Goal: Information Seeking & Learning: Learn about a topic

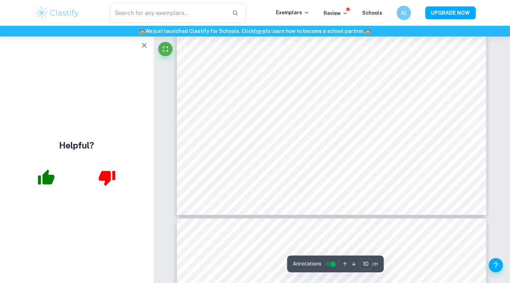
scroll to position [4010, 0]
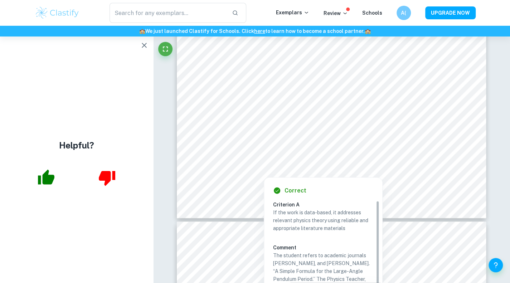
click at [252, 166] on div at bounding box center [332, 168] width 232 height 6
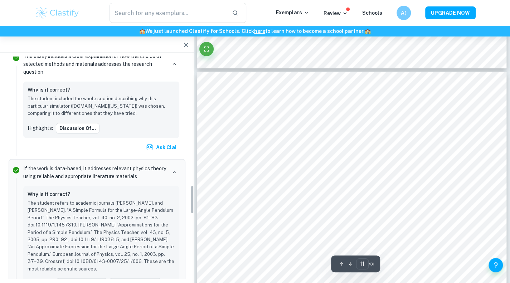
scroll to position [991, 0]
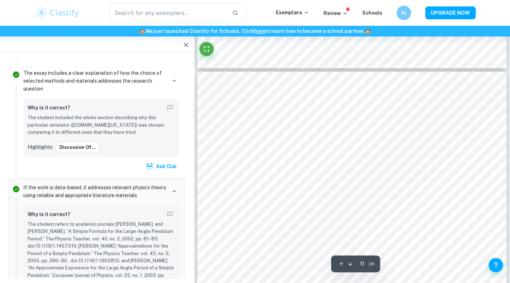
type input "10"
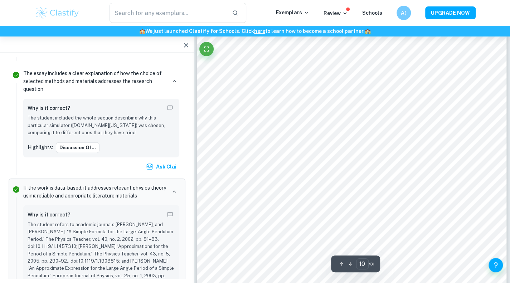
scroll to position [3718, 0]
click at [183, 43] on icon "button" at bounding box center [186, 45] width 9 height 9
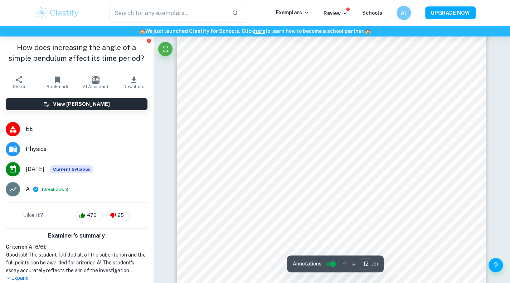
scroll to position [4702, 0]
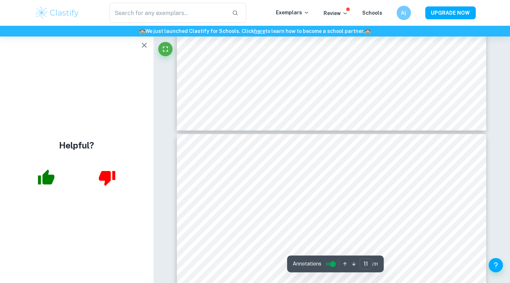
type input "10"
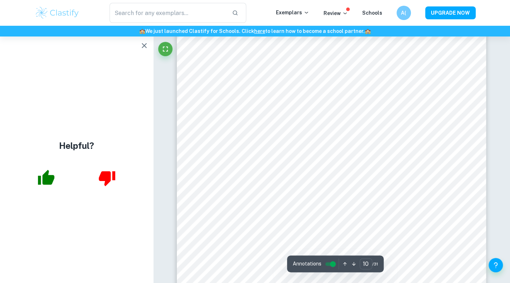
scroll to position [3762, 0]
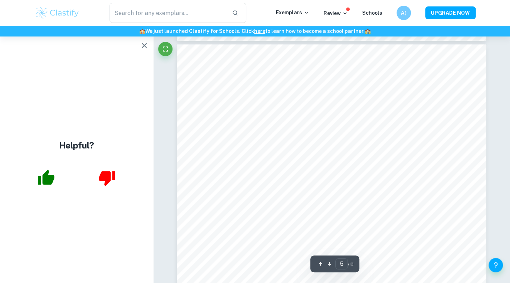
scroll to position [1813, 0]
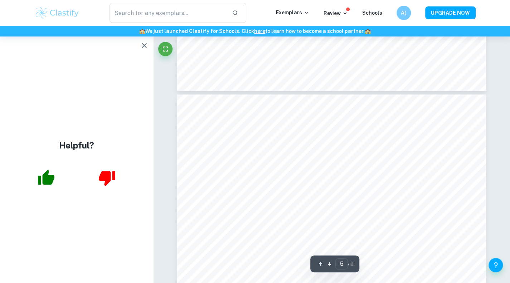
click at [143, 44] on icon "button" at bounding box center [144, 45] width 9 height 9
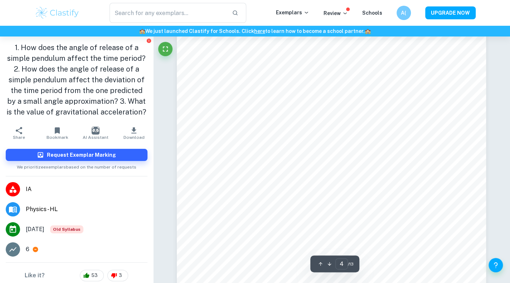
scroll to position [1416, 0]
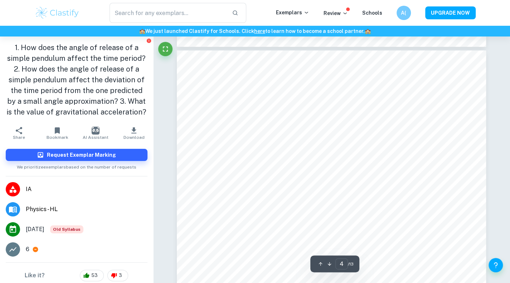
type input "3"
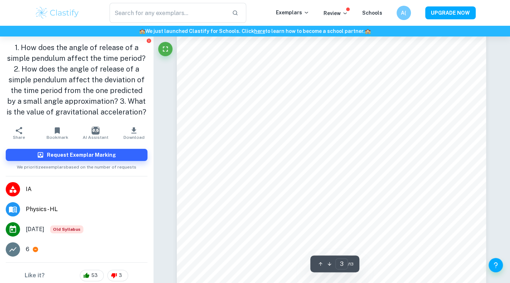
scroll to position [1150, 0]
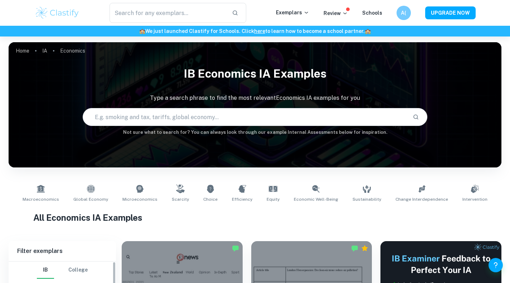
scroll to position [250, 0]
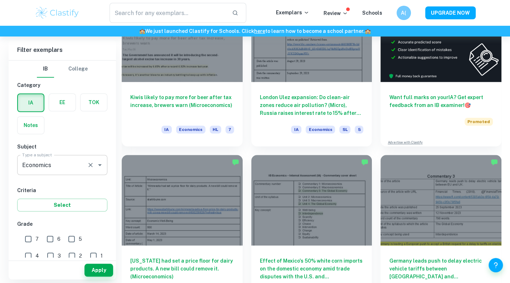
click at [80, 162] on input "Economics" at bounding box center [52, 165] width 64 height 14
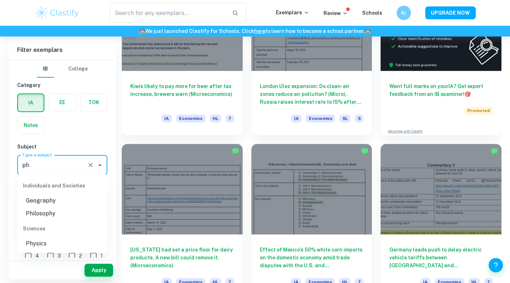
scroll to position [260, 0]
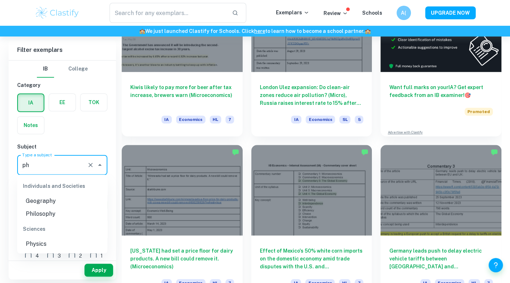
click at [45, 242] on li "Physics" at bounding box center [62, 244] width 90 height 13
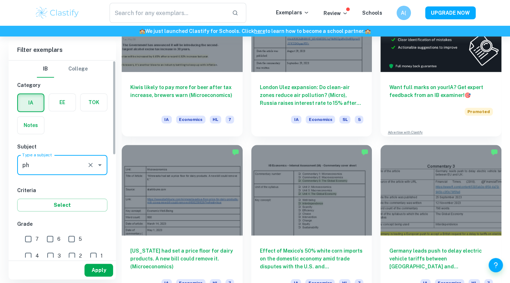
type input "Physics"
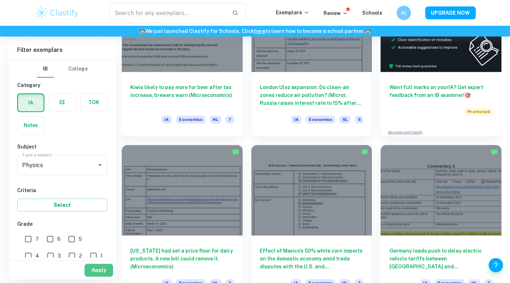
click at [103, 265] on button "Apply" at bounding box center [98, 270] width 29 height 13
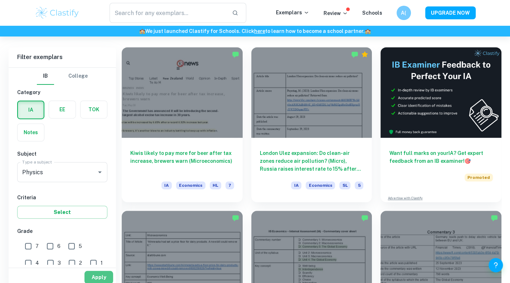
scroll to position [183, 0]
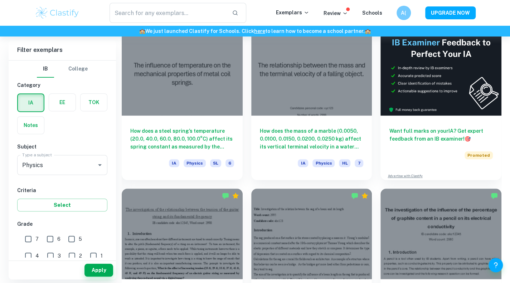
scroll to position [218, 0]
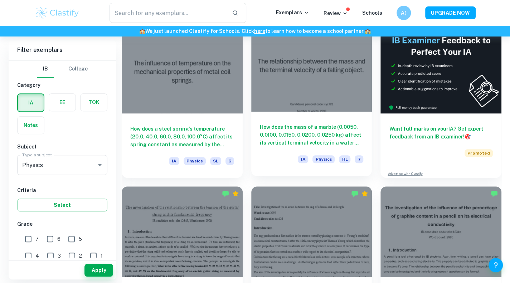
click at [307, 133] on h6 "How does the mass of a marble (0.0050, 0.0100, 0.0150, 0.0200, 0.0250 kg) affec…" at bounding box center [312, 135] width 104 height 24
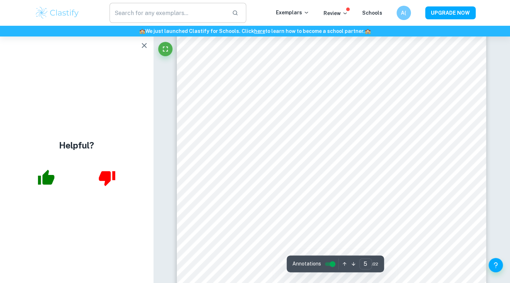
scroll to position [1889, 0]
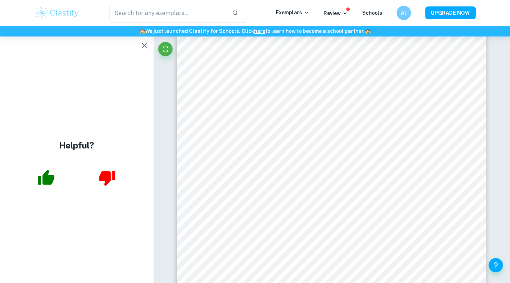
click at [146, 43] on icon "button" at bounding box center [144, 45] width 5 height 5
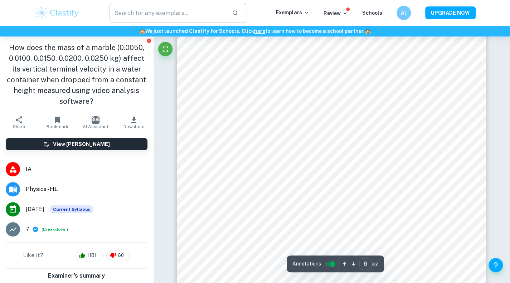
scroll to position [2299, 0]
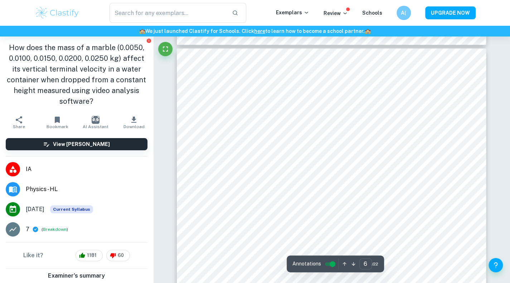
type input "5"
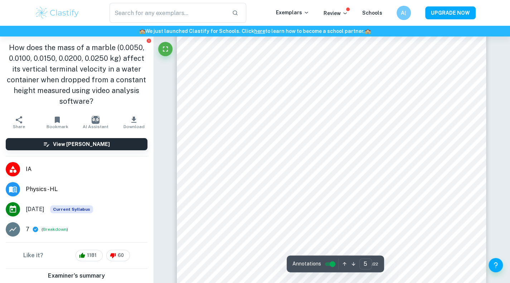
scroll to position [1910, 0]
